Goal: Task Accomplishment & Management: Use online tool/utility

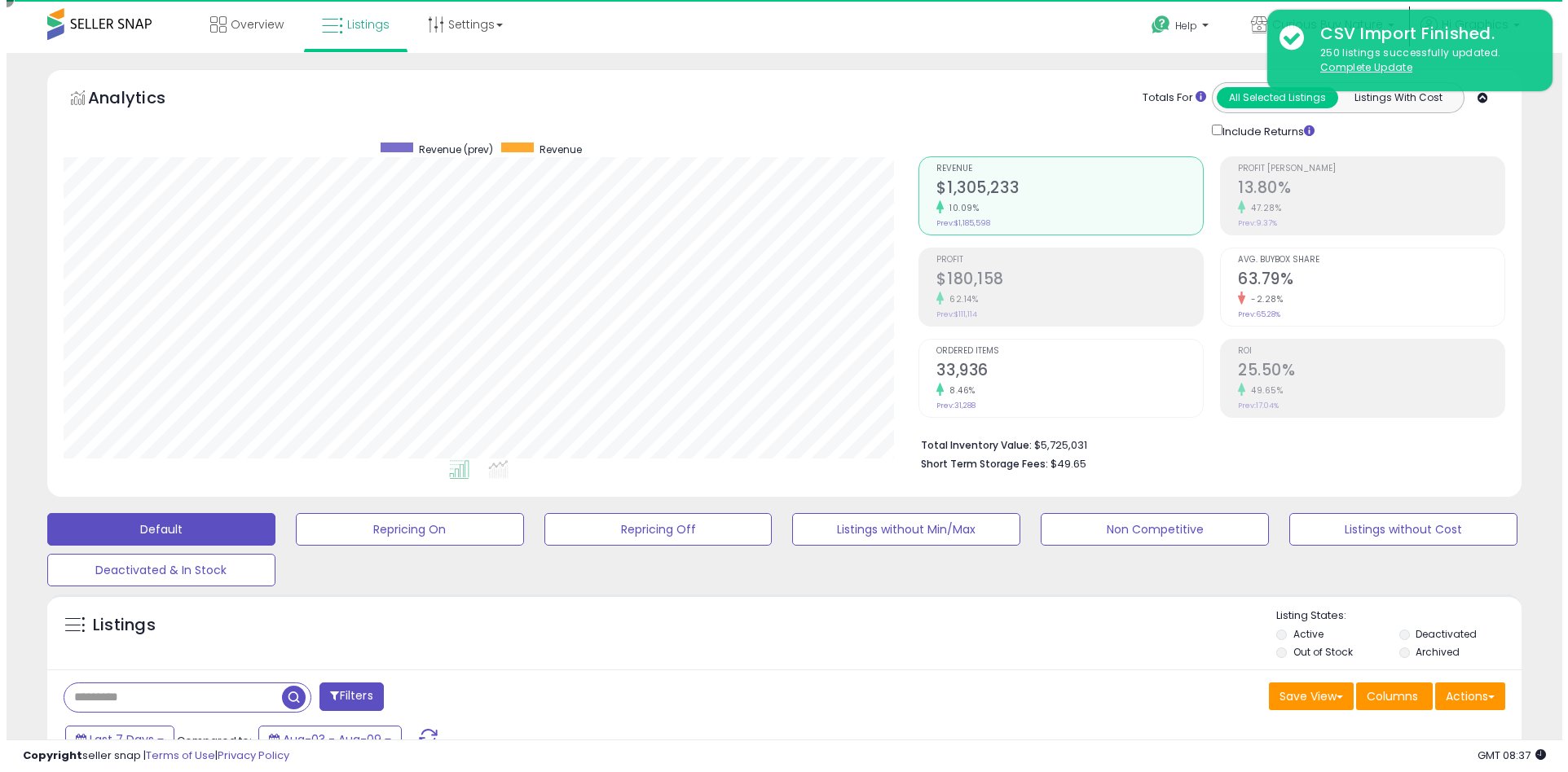
scroll to position [334, 856]
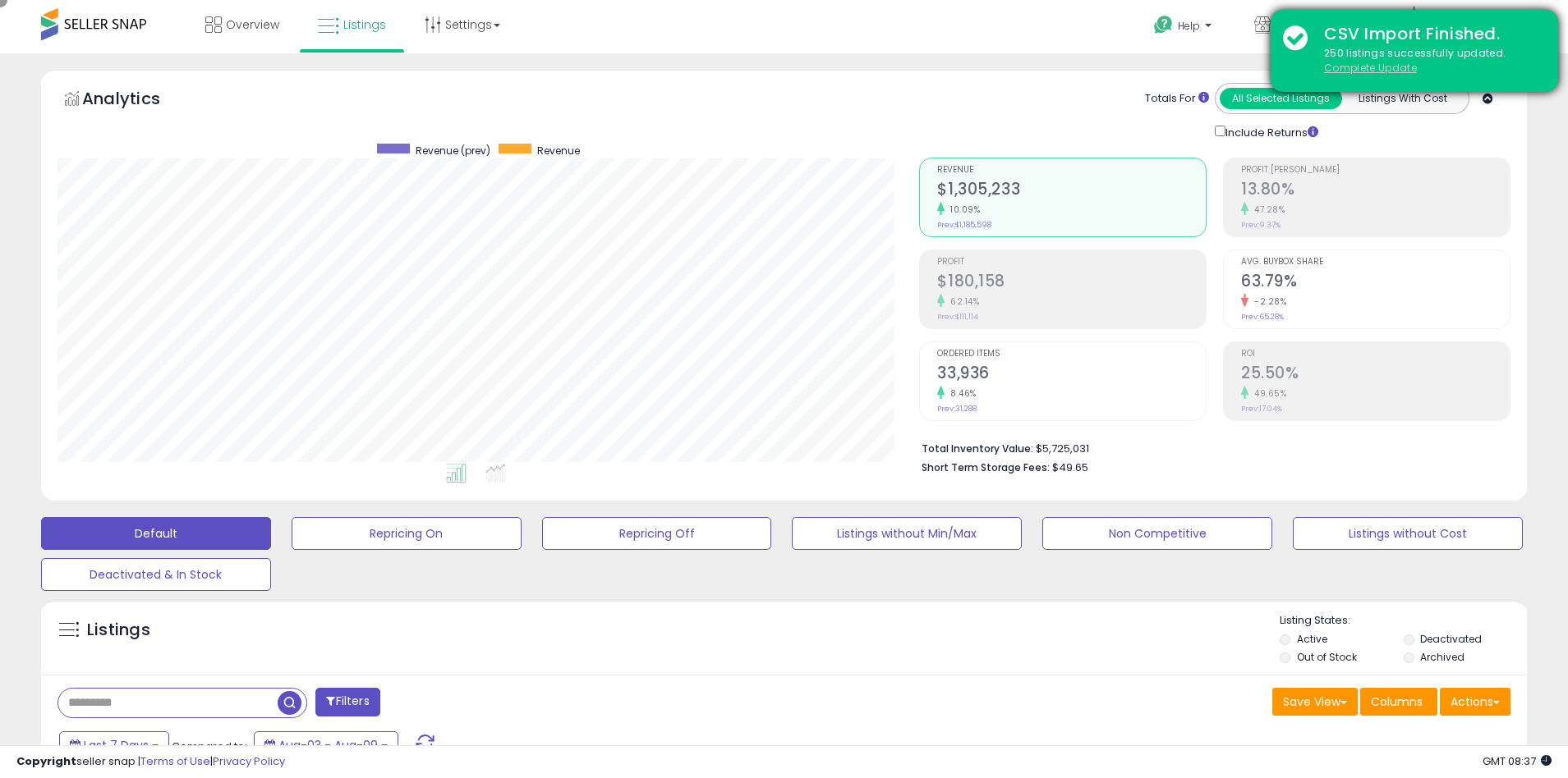
click at [1370, 67] on u "Complete Update" at bounding box center [1369, 67] width 92 height 14
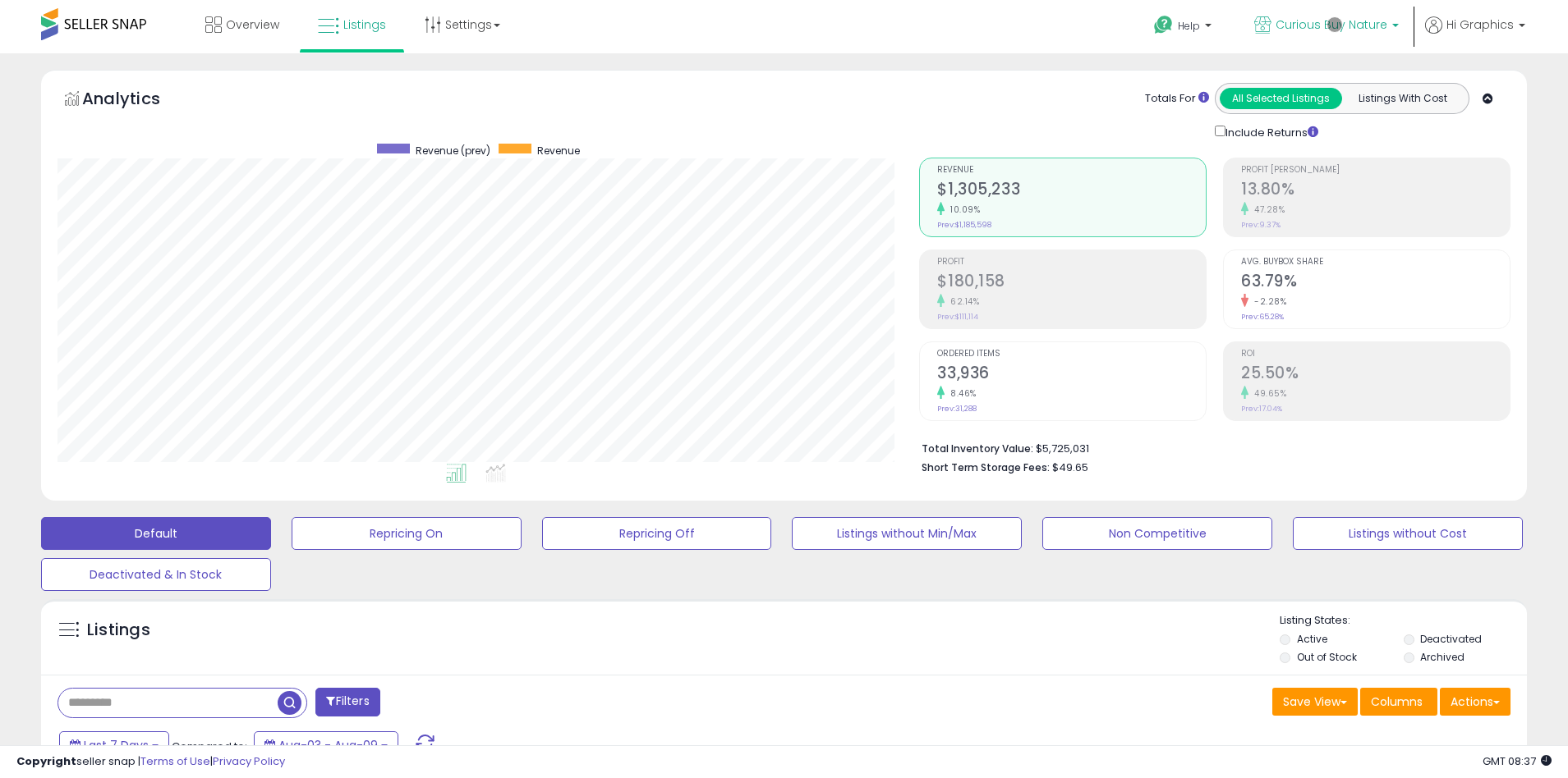
click at [1335, 24] on span "Curious Buy Nature" at bounding box center [1331, 25] width 112 height 17
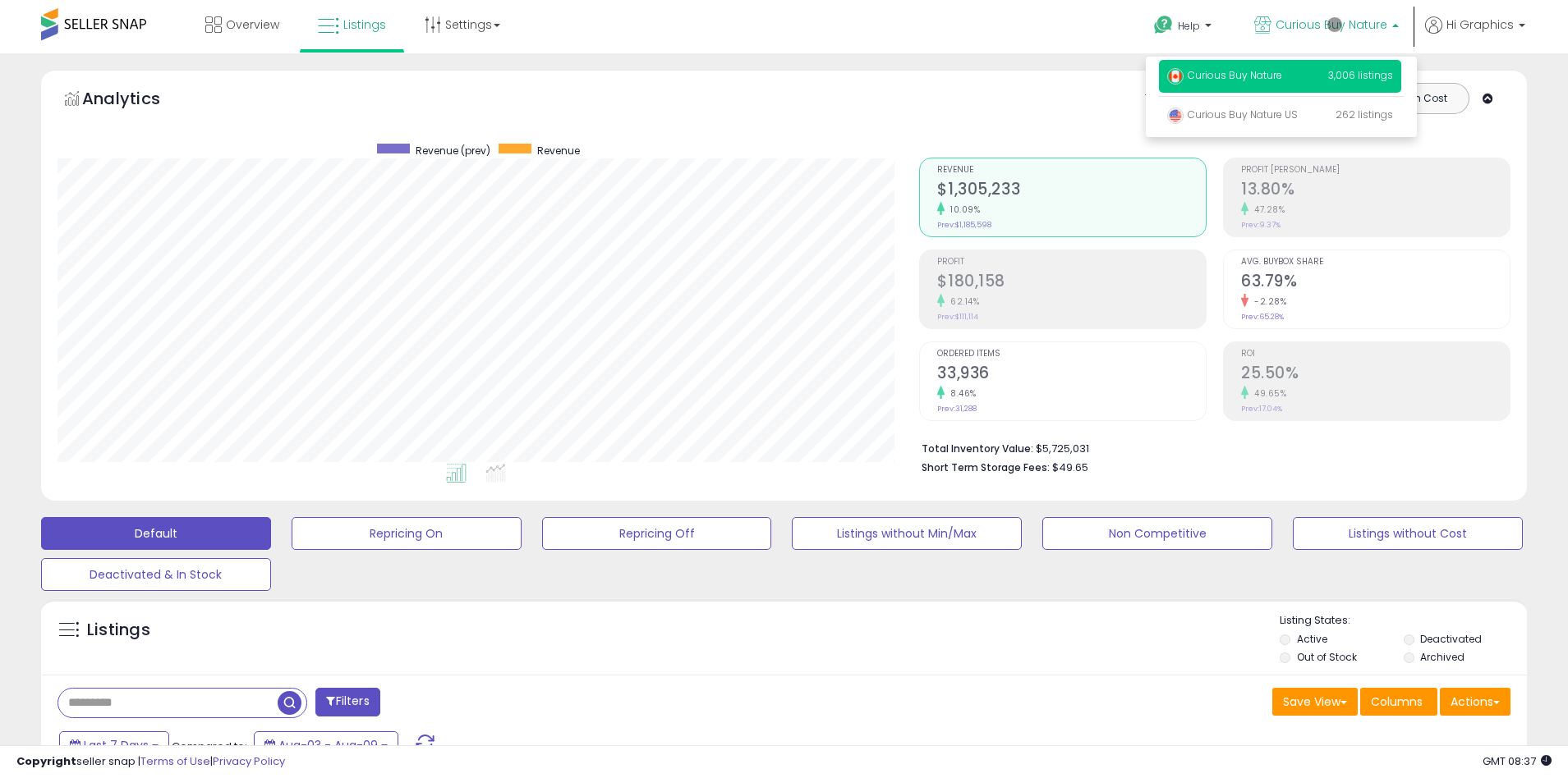
click at [1282, 78] on p "Curious Buy Nature 3,006 listings" at bounding box center [1280, 76] width 243 height 33
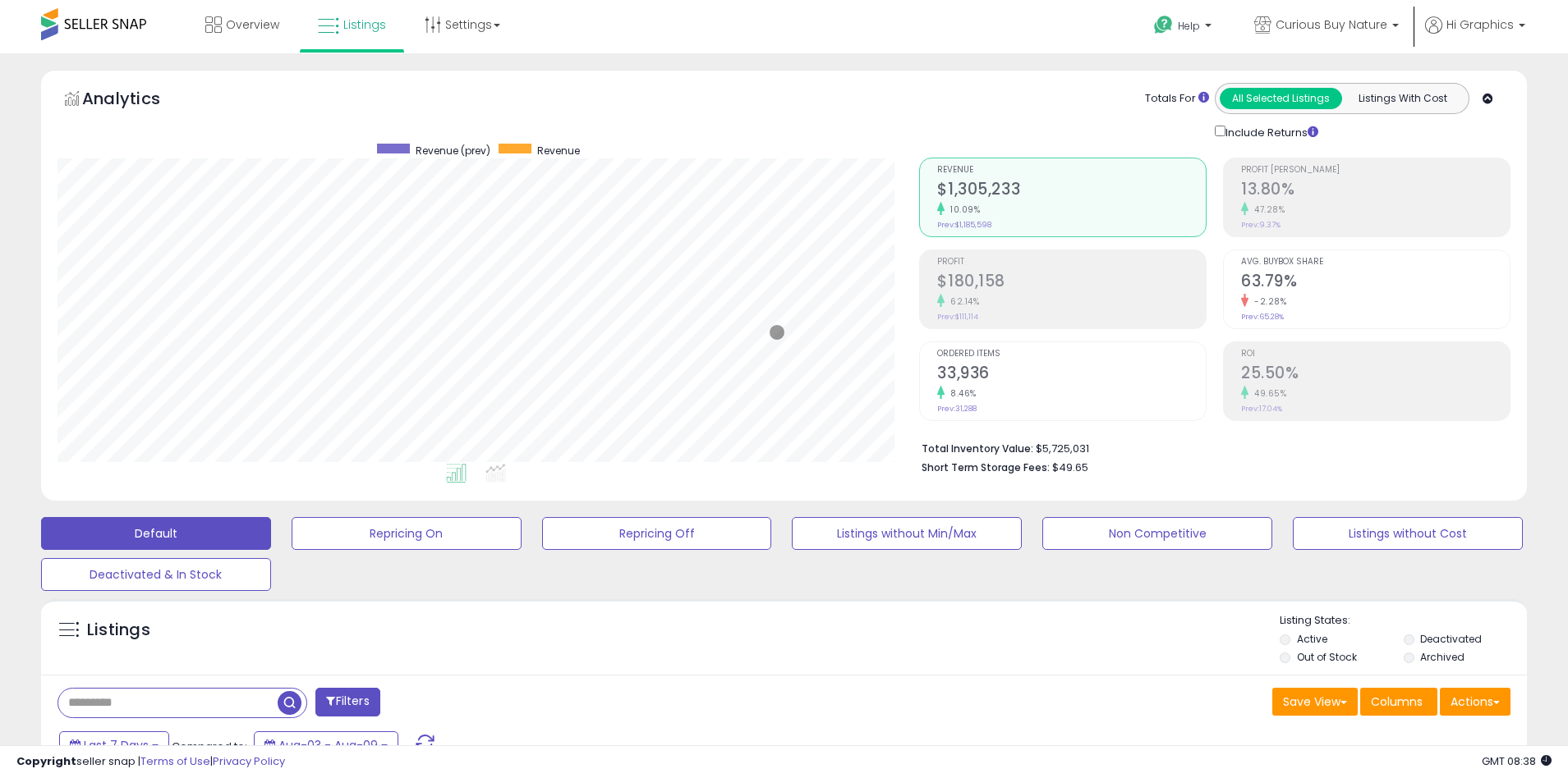
scroll to position [312, 0]
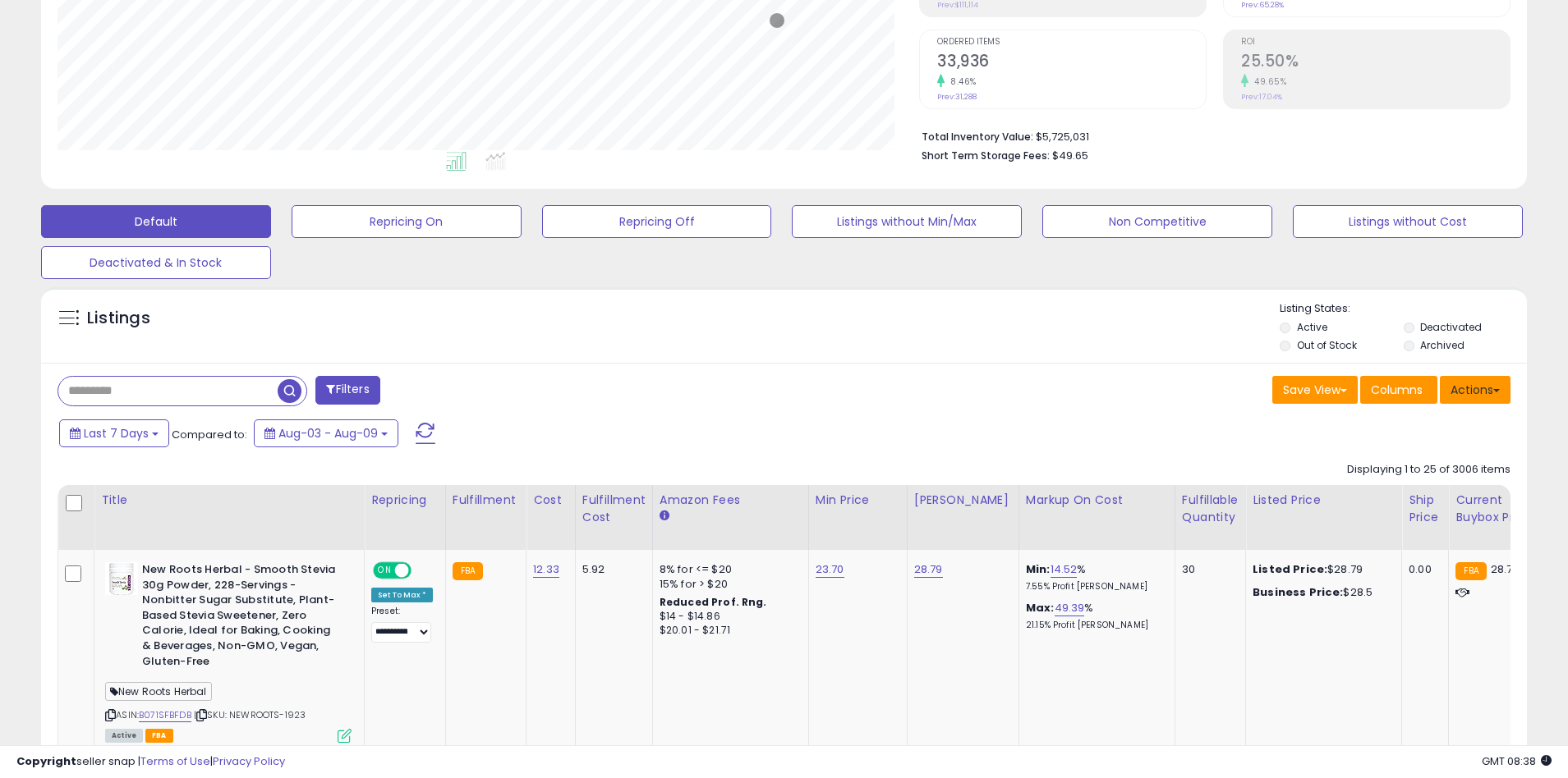
click at [1475, 389] on button "Actions" at bounding box center [1475, 390] width 71 height 28
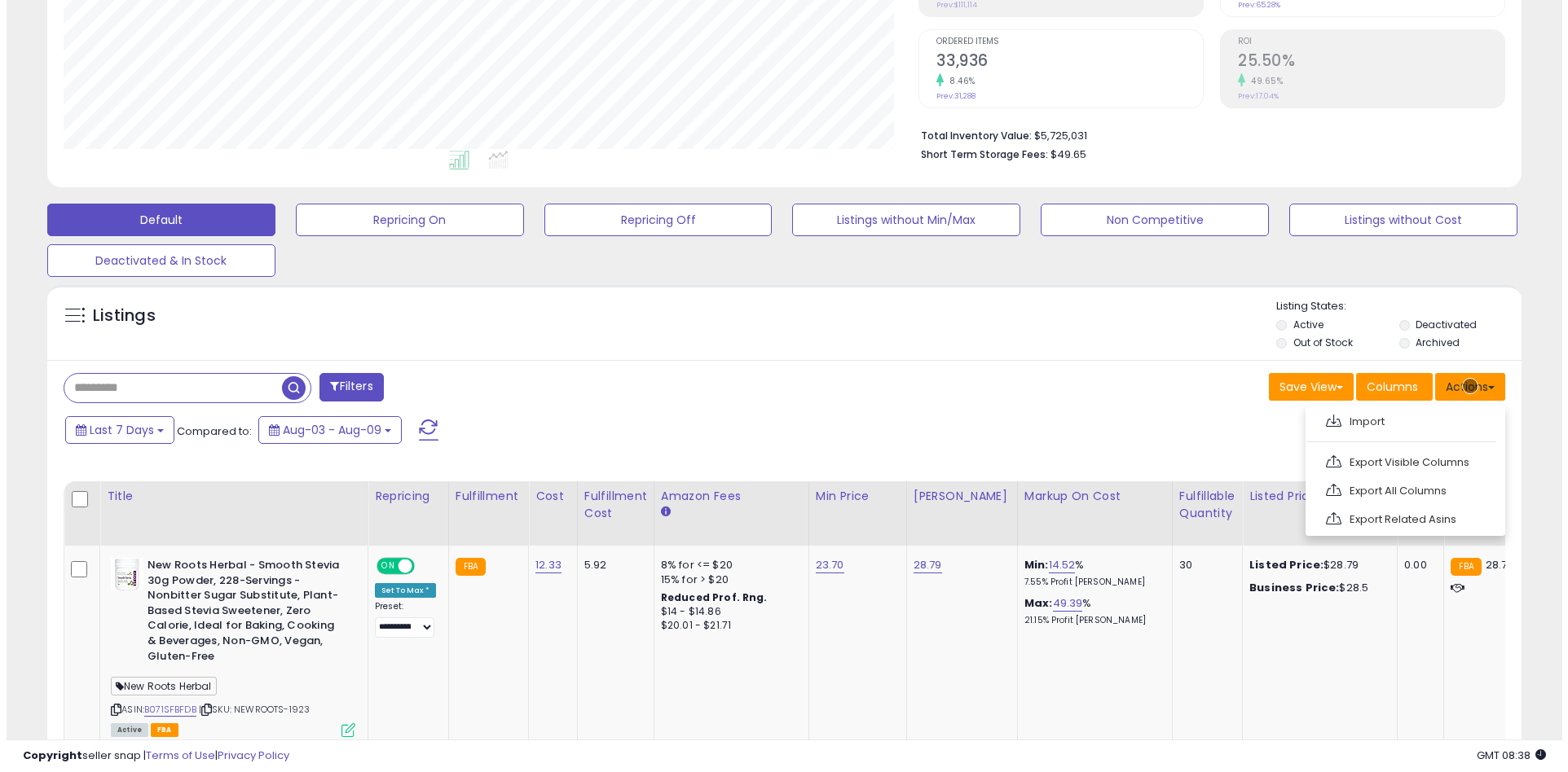
scroll to position [344, 0]
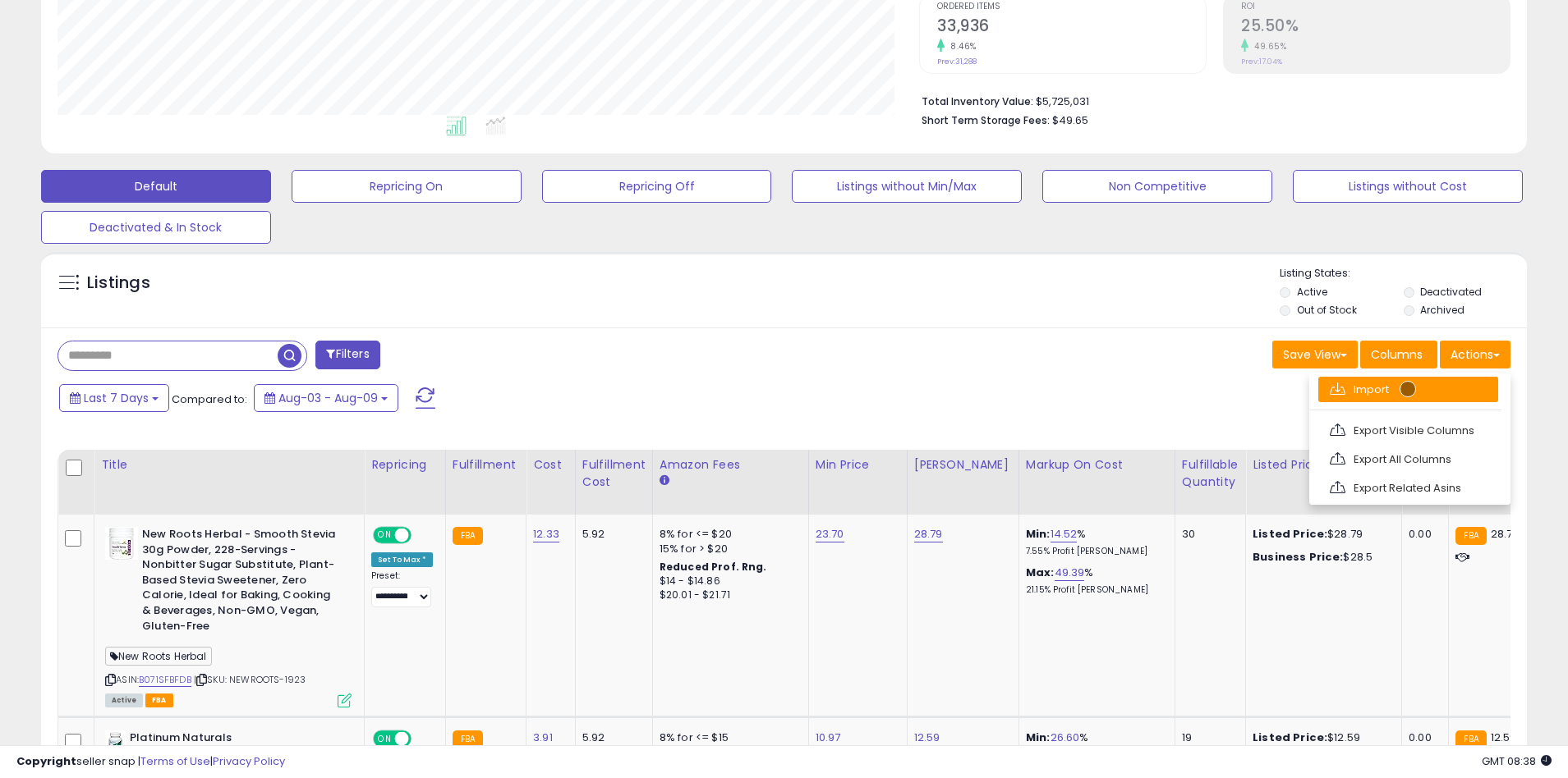
click at [1407, 389] on link "Import" at bounding box center [1407, 389] width 180 height 25
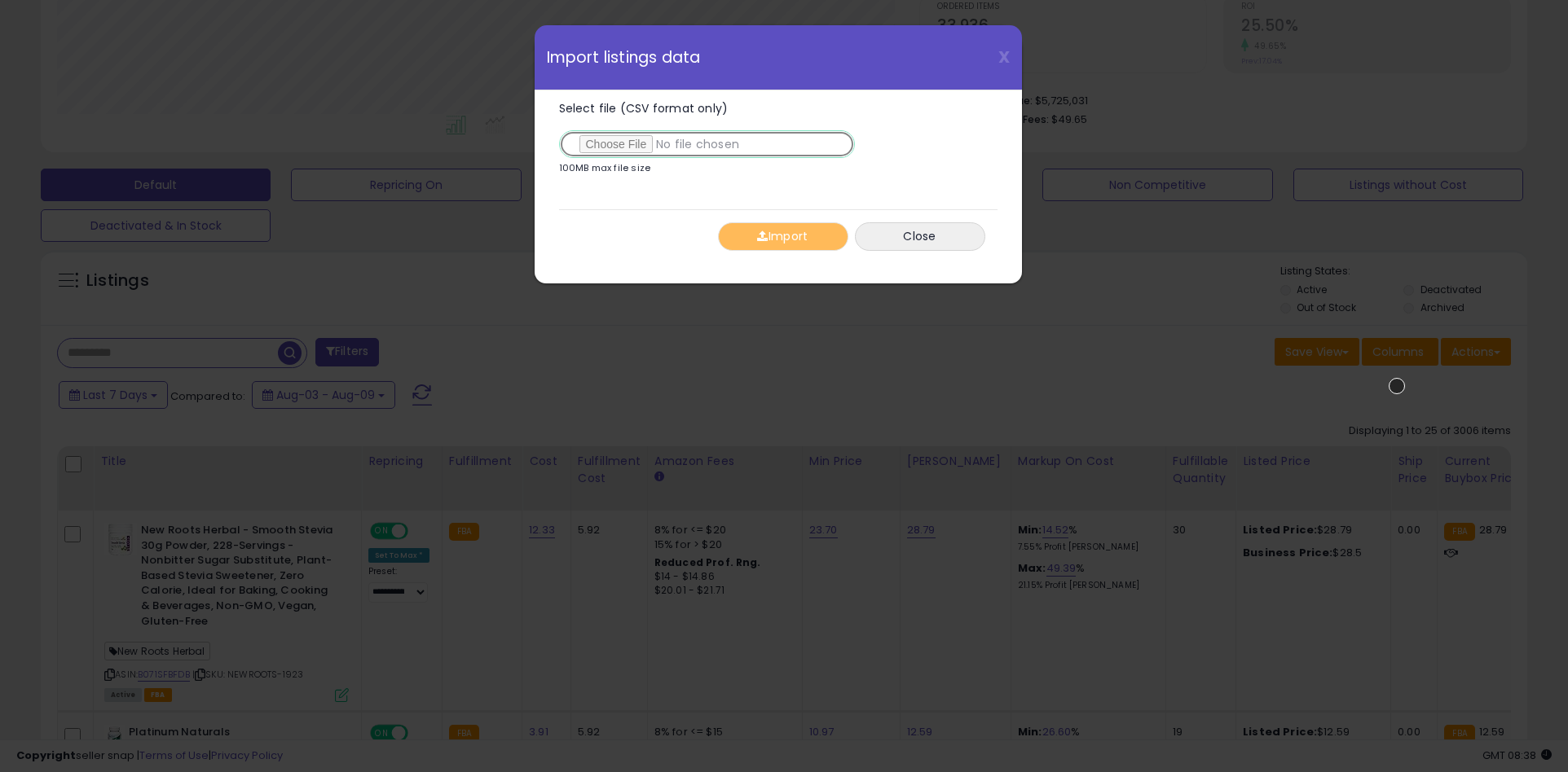
click at [703, 144] on input "Select file (CSV format only)" at bounding box center [707, 144] width 295 height 28
type input "**********"
click at [783, 236] on button "Import" at bounding box center [783, 236] width 131 height 29
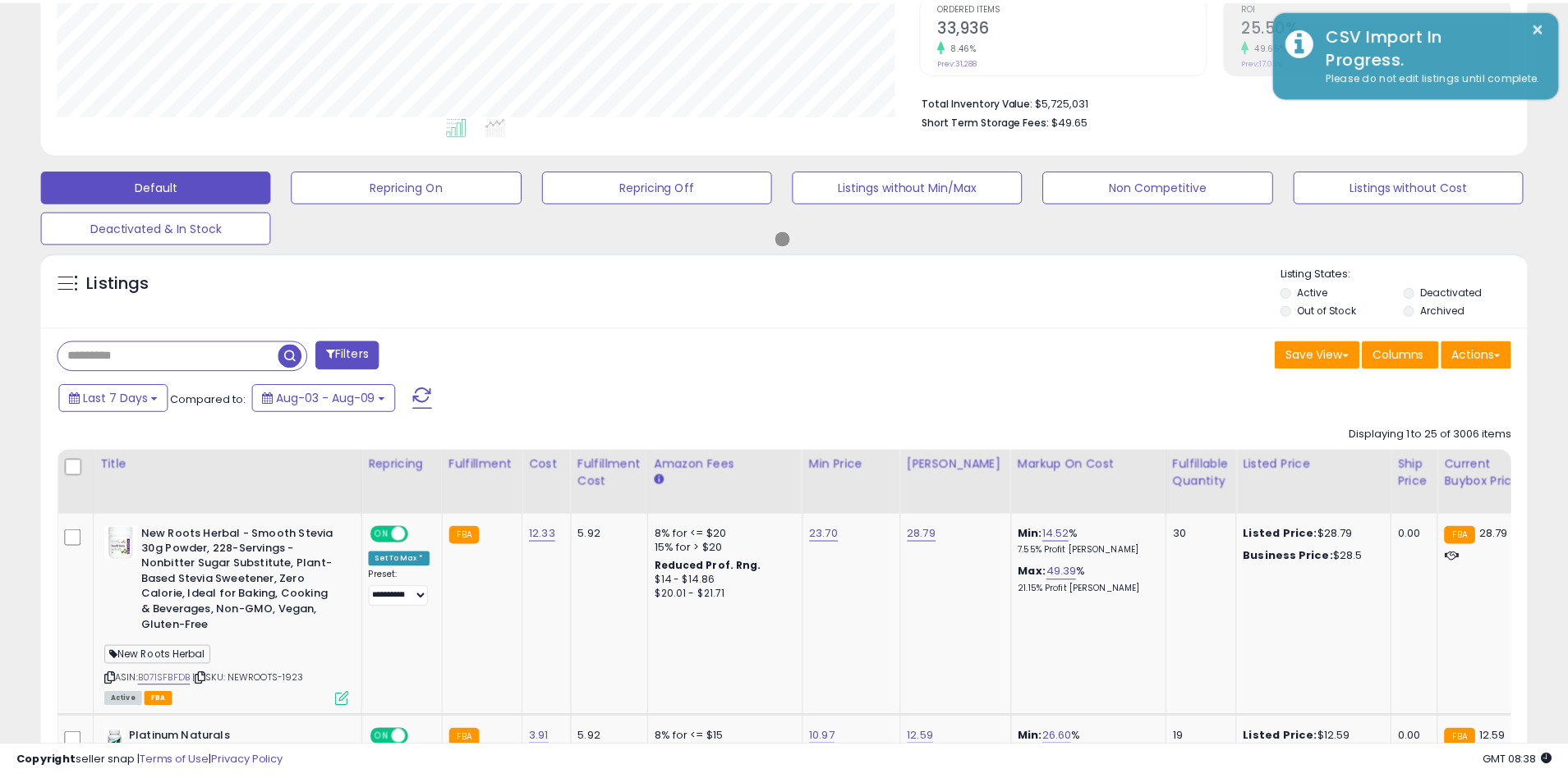
scroll to position [820453, 820351]
